Goal: Task Accomplishment & Management: Manage account settings

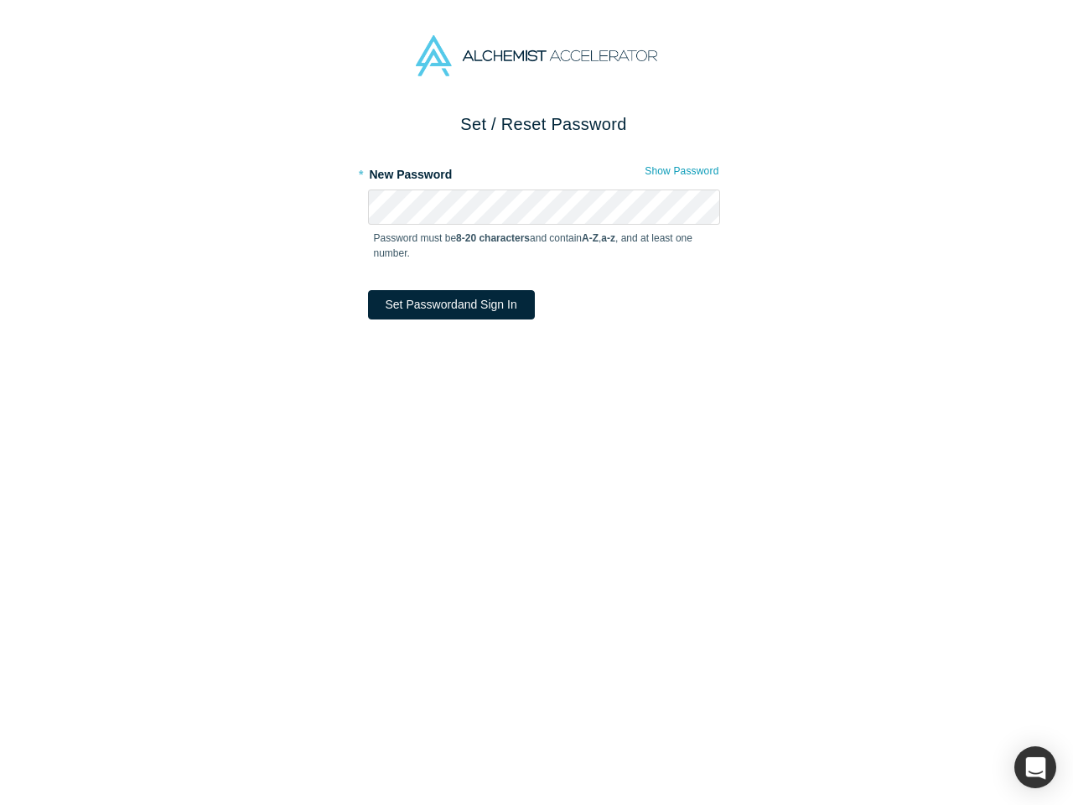
click at [536, 402] on div "Set / Reset Password * New Password Show Password Password must be 8-20 charact…" at bounding box center [543, 464] width 1087 height 707
click at [676, 171] on button "Show Password" at bounding box center [681, 171] width 75 height 22
click at [439, 304] on button "Set Password and Sign In" at bounding box center [451, 304] width 167 height 29
click at [1035, 767] on div "button" at bounding box center [1035, 767] width 42 height 42
